Goal: Task Accomplishment & Management: Complete application form

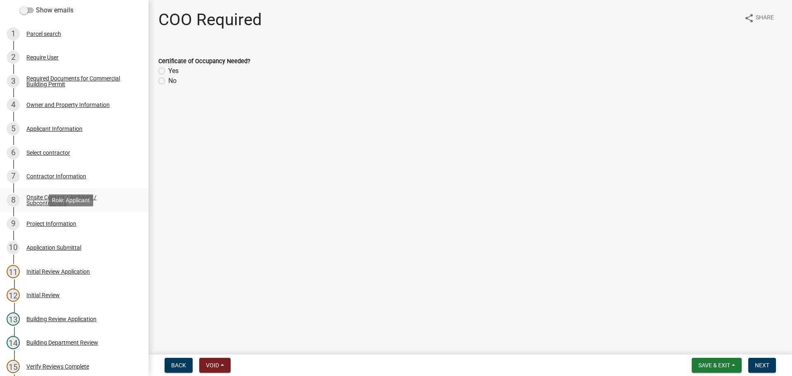
scroll to position [83, 0]
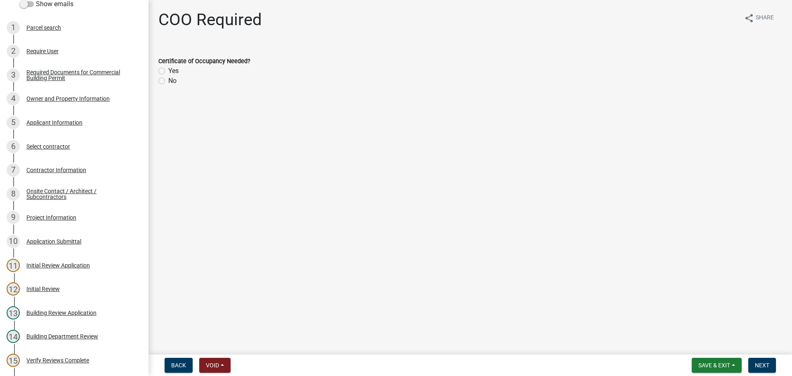
click at [168, 81] on label "No" at bounding box center [172, 81] width 8 height 10
click at [168, 81] on input "No" at bounding box center [170, 78] width 5 height 5
radio input "true"
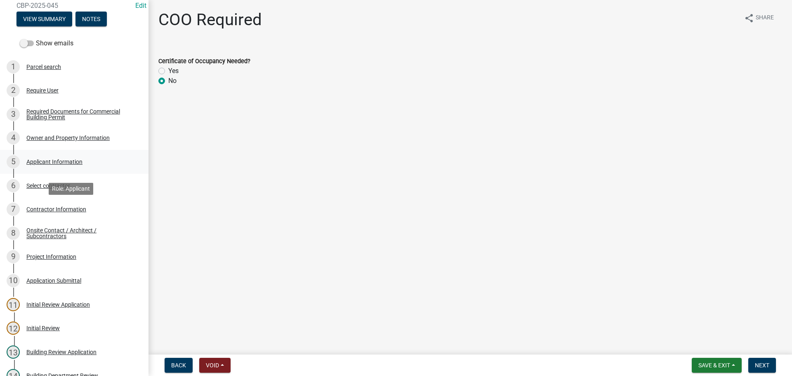
scroll to position [0, 0]
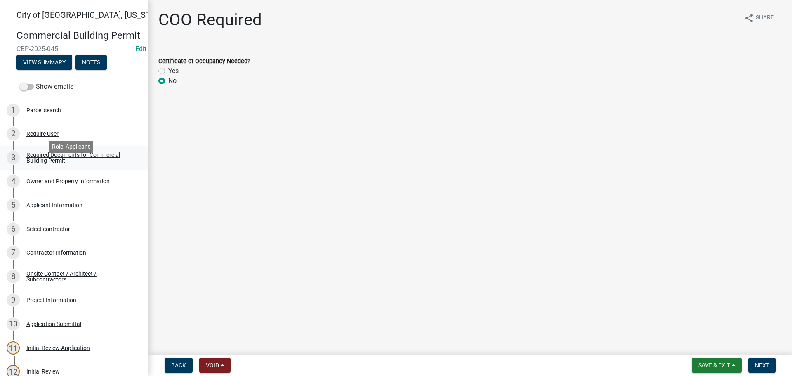
click at [54, 163] on div "Required Documents for Commercial Building Permit" at bounding box center [80, 158] width 109 height 12
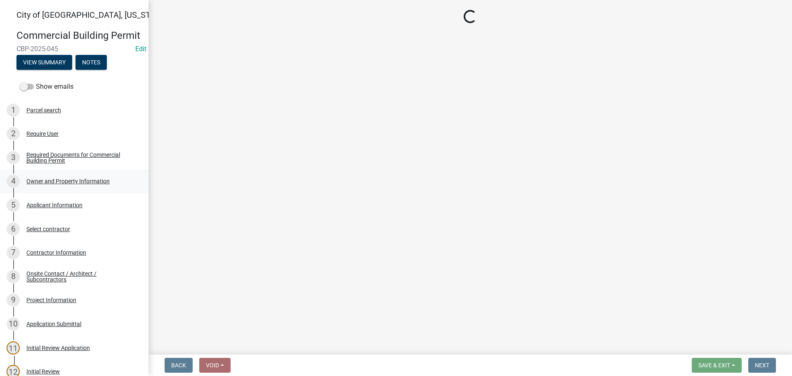
click at [63, 184] on div "Owner and Property Information" at bounding box center [67, 181] width 83 height 6
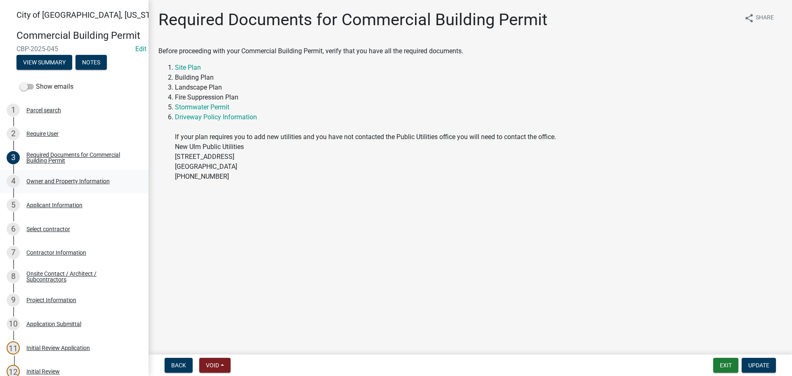
click at [63, 184] on div "Owner and Property Information" at bounding box center [67, 181] width 83 height 6
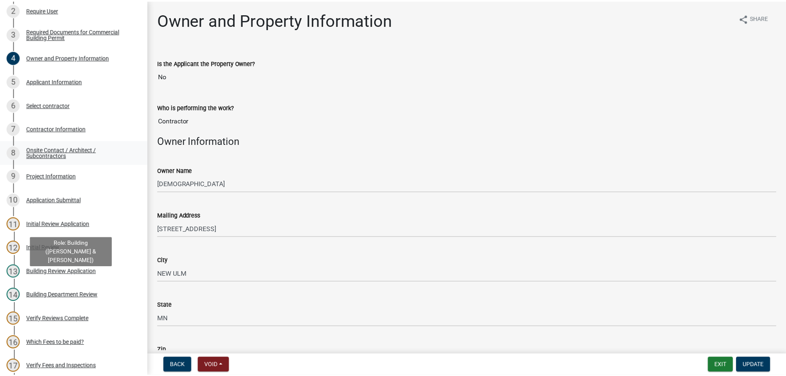
scroll to position [289, 0]
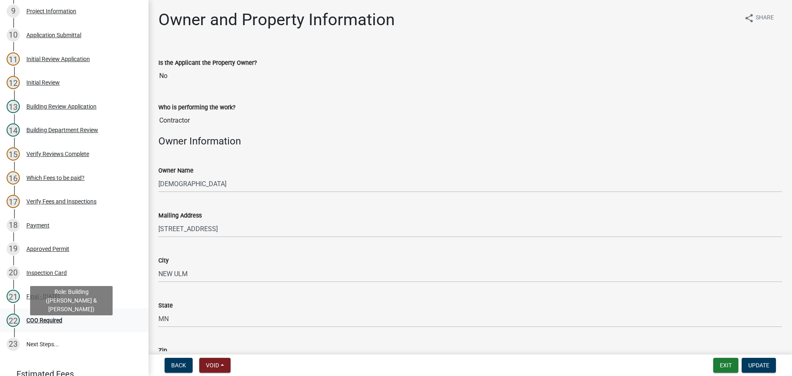
click at [47, 323] on div "COO Required" at bounding box center [44, 320] width 36 height 6
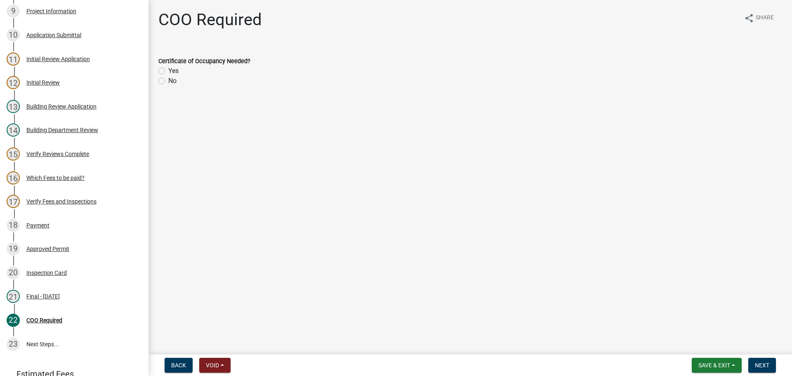
click at [168, 80] on label "No" at bounding box center [172, 81] width 8 height 10
click at [168, 80] on input "No" at bounding box center [170, 78] width 5 height 5
radio input "true"
click at [771, 361] on button "Next" at bounding box center [763, 365] width 28 height 15
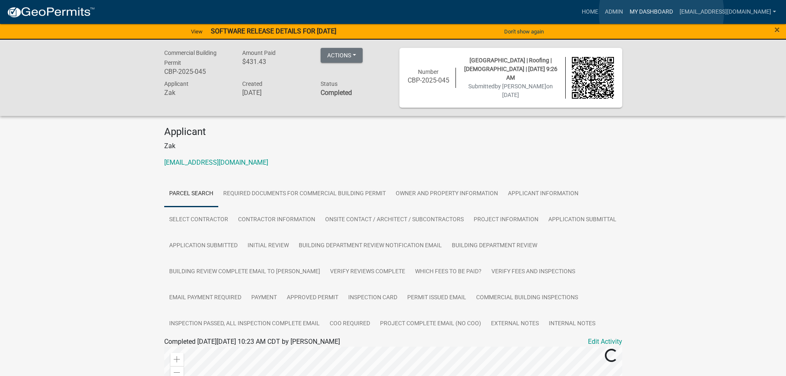
click at [662, 12] on link "My Dashboard" at bounding box center [652, 12] width 50 height 16
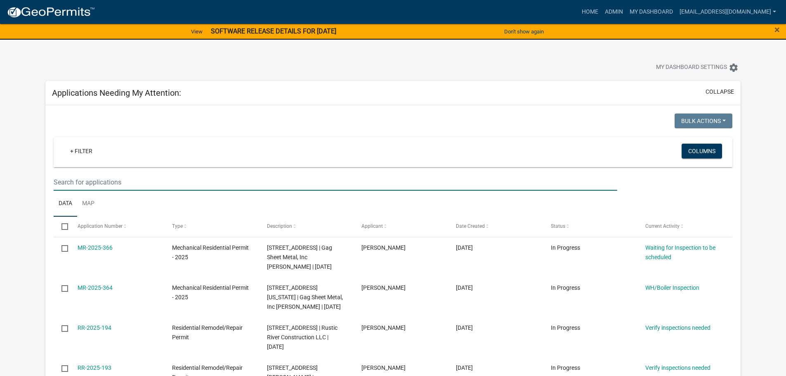
click at [116, 179] on input "text" at bounding box center [335, 182] width 563 height 17
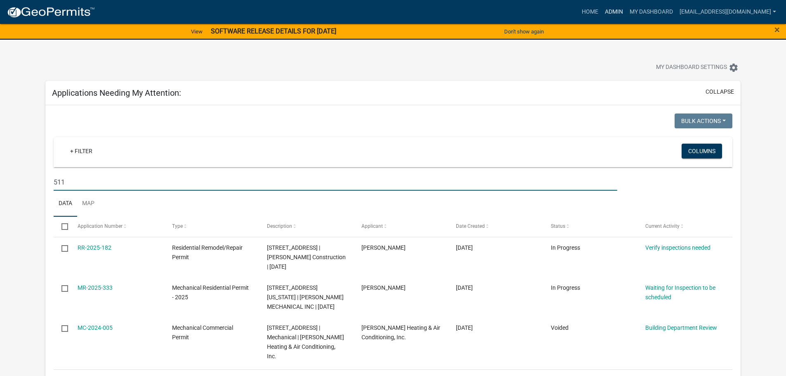
type input "511"
click at [627, 9] on link "Admin" at bounding box center [614, 12] width 25 height 16
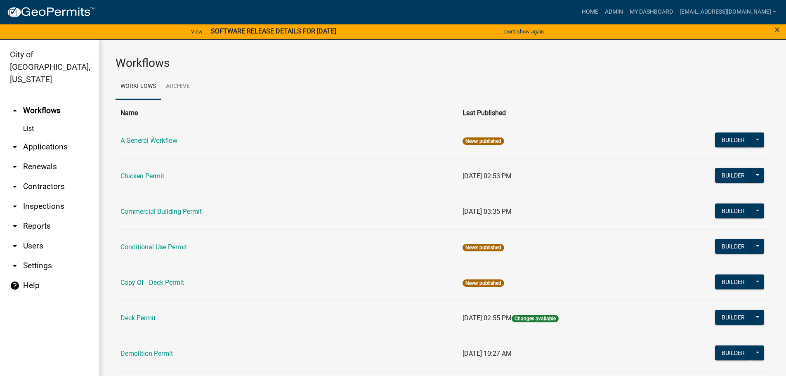
click at [55, 137] on link "arrow_drop_down Applications" at bounding box center [49, 147] width 99 height 20
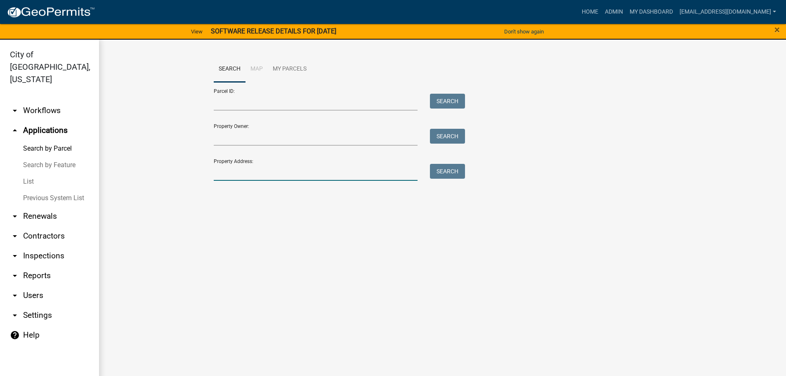
click at [227, 175] on input "Property Address:" at bounding box center [316, 172] width 204 height 17
type input "511 [US_STATE]"
click at [458, 173] on button "Search" at bounding box center [447, 171] width 35 height 15
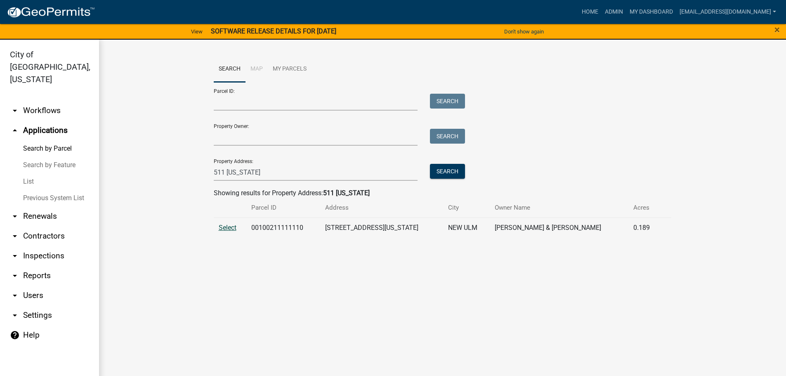
click at [230, 229] on span "Select" at bounding box center [228, 228] width 18 height 8
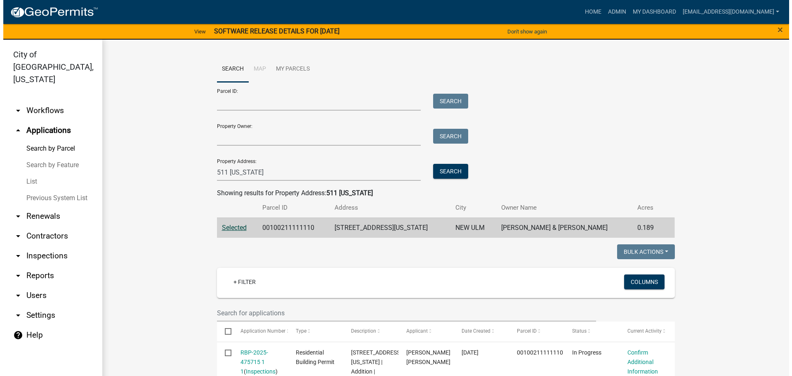
scroll to position [41, 0]
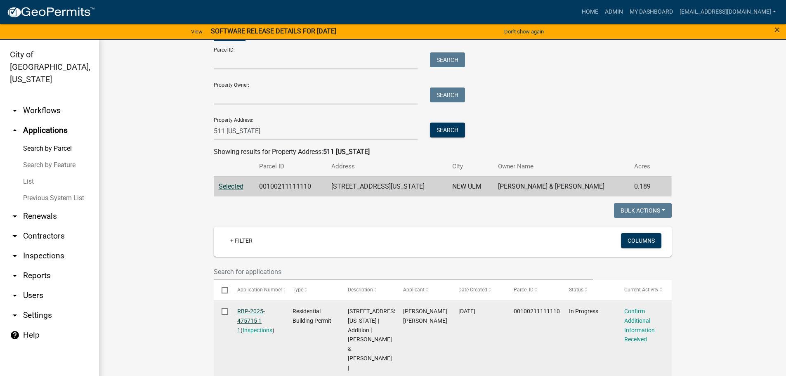
click at [250, 314] on link "RBP-2025-475715 1 1" at bounding box center [251, 321] width 28 height 26
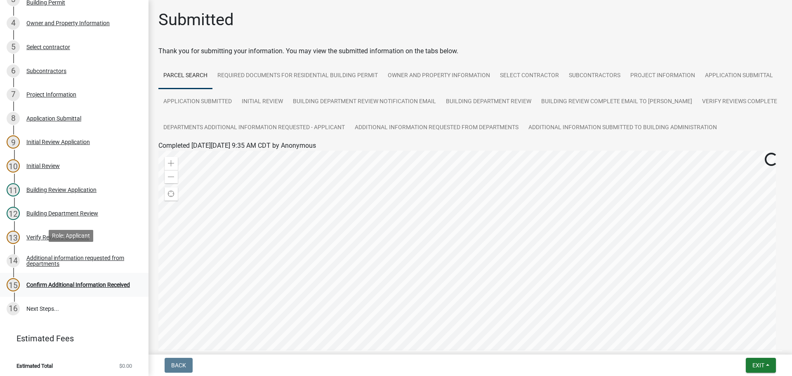
scroll to position [161, 0]
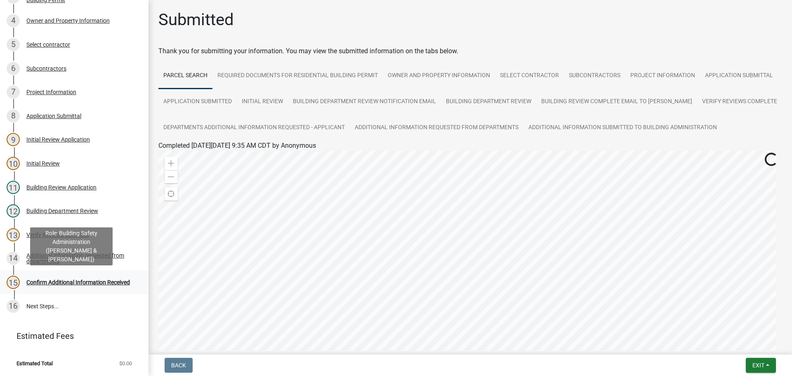
click at [79, 279] on div "Confirm Additional Information Received" at bounding box center [78, 282] width 104 height 6
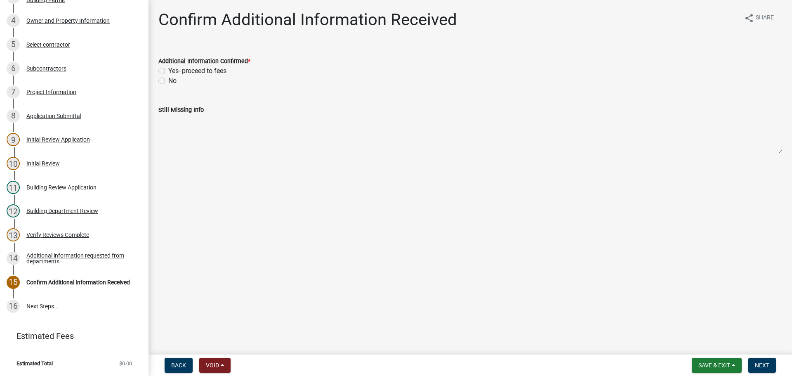
click at [168, 71] on label "Yes- proceed to fees" at bounding box center [197, 71] width 58 height 10
click at [168, 71] on input "Yes- proceed to fees" at bounding box center [170, 68] width 5 height 5
radio input "true"
click at [757, 363] on span "Next" at bounding box center [762, 365] width 14 height 7
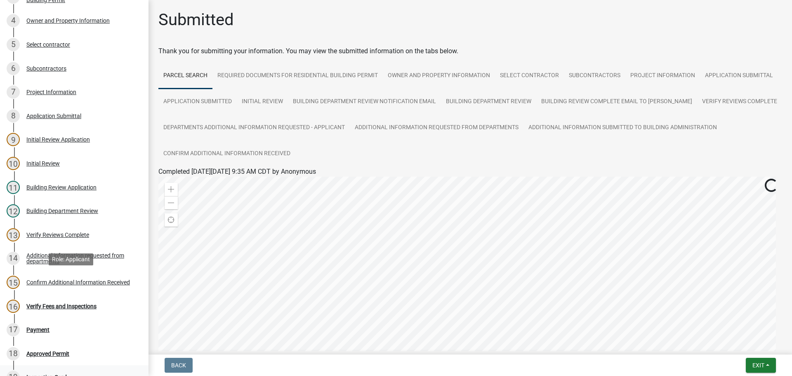
scroll to position [255, 0]
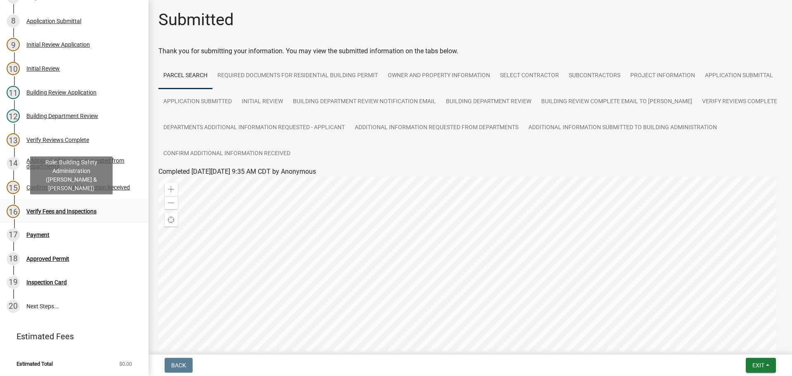
click at [76, 211] on div "Verify Fees and Inspections" at bounding box center [61, 211] width 70 height 6
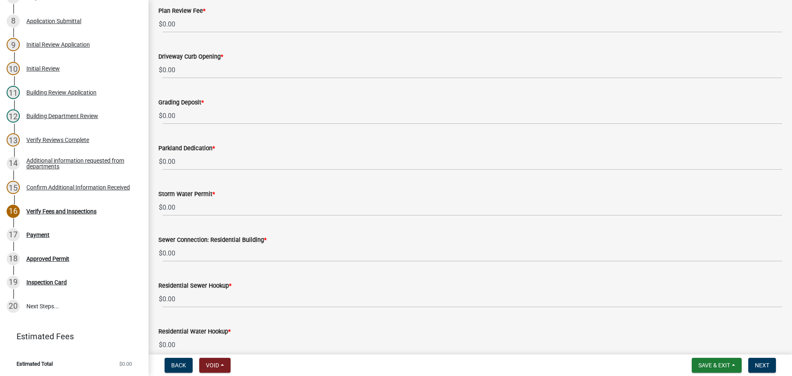
scroll to position [248, 0]
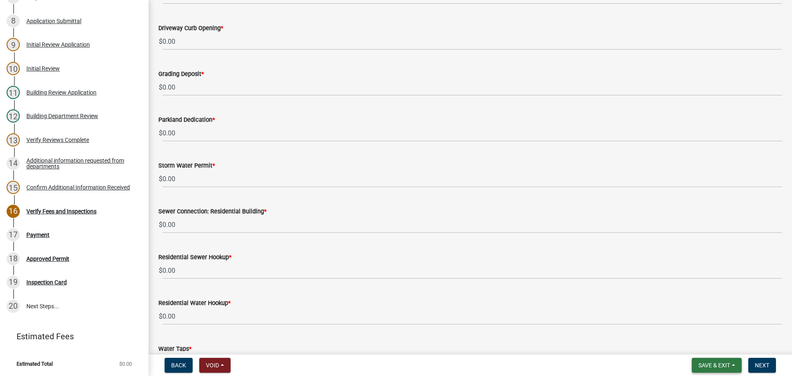
click at [729, 366] on span "Save & Exit" at bounding box center [715, 365] width 32 height 7
click at [710, 348] on button "Save & Exit" at bounding box center [709, 344] width 66 height 20
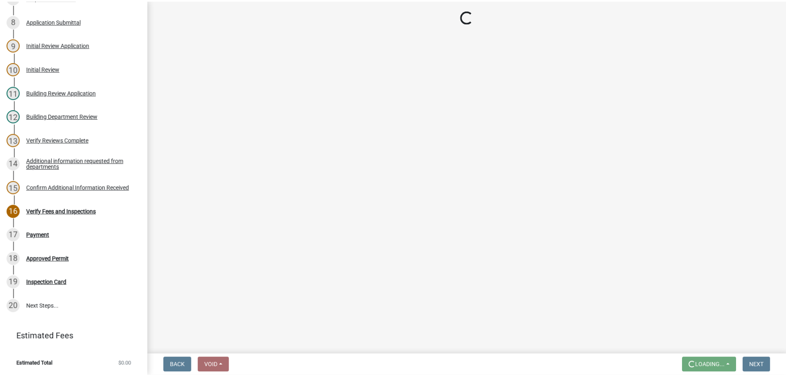
scroll to position [0, 0]
